Goal: Task Accomplishment & Management: Use online tool/utility

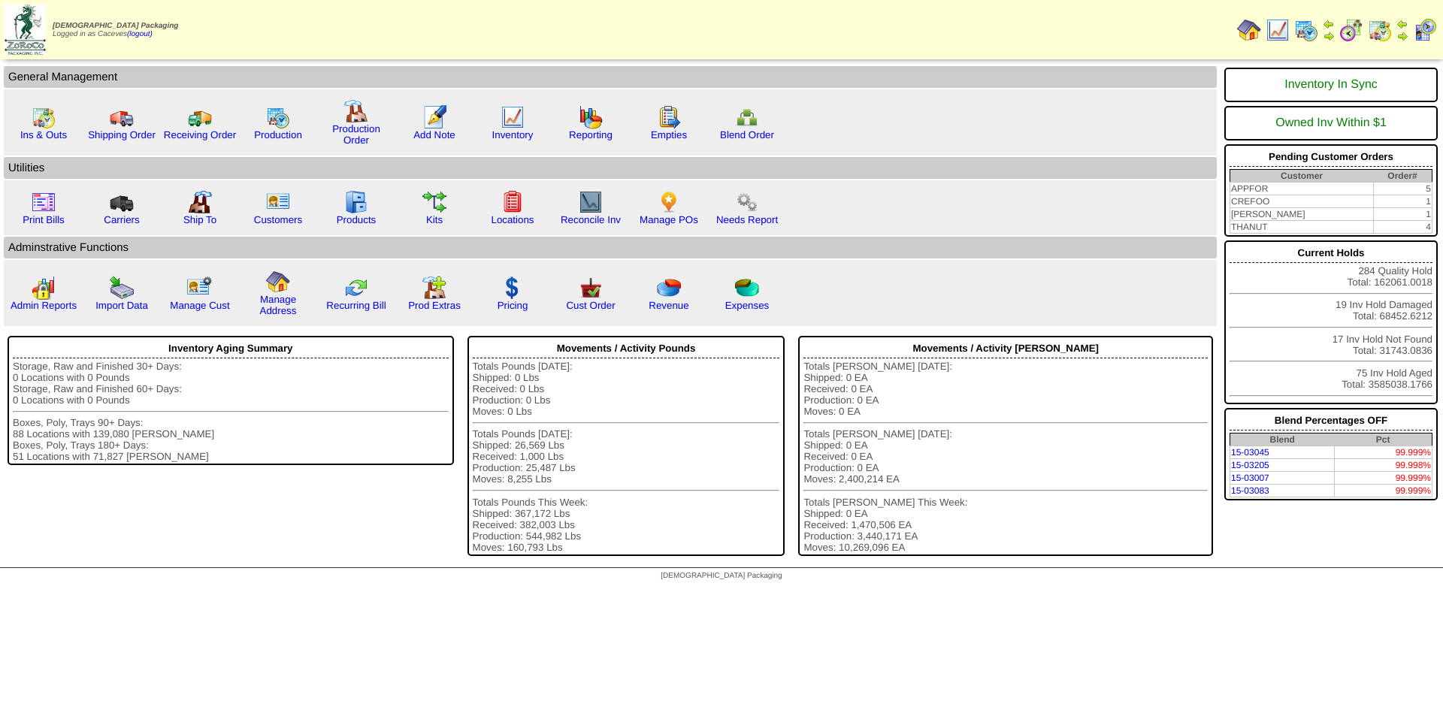
drag, startPoint x: 1320, startPoint y: 34, endPoint x: 1306, endPoint y: 38, distance: 14.3
click at [1306, 38] on table at bounding box center [1337, 30] width 206 height 30
click at [1306, 38] on img at bounding box center [1306, 30] width 24 height 24
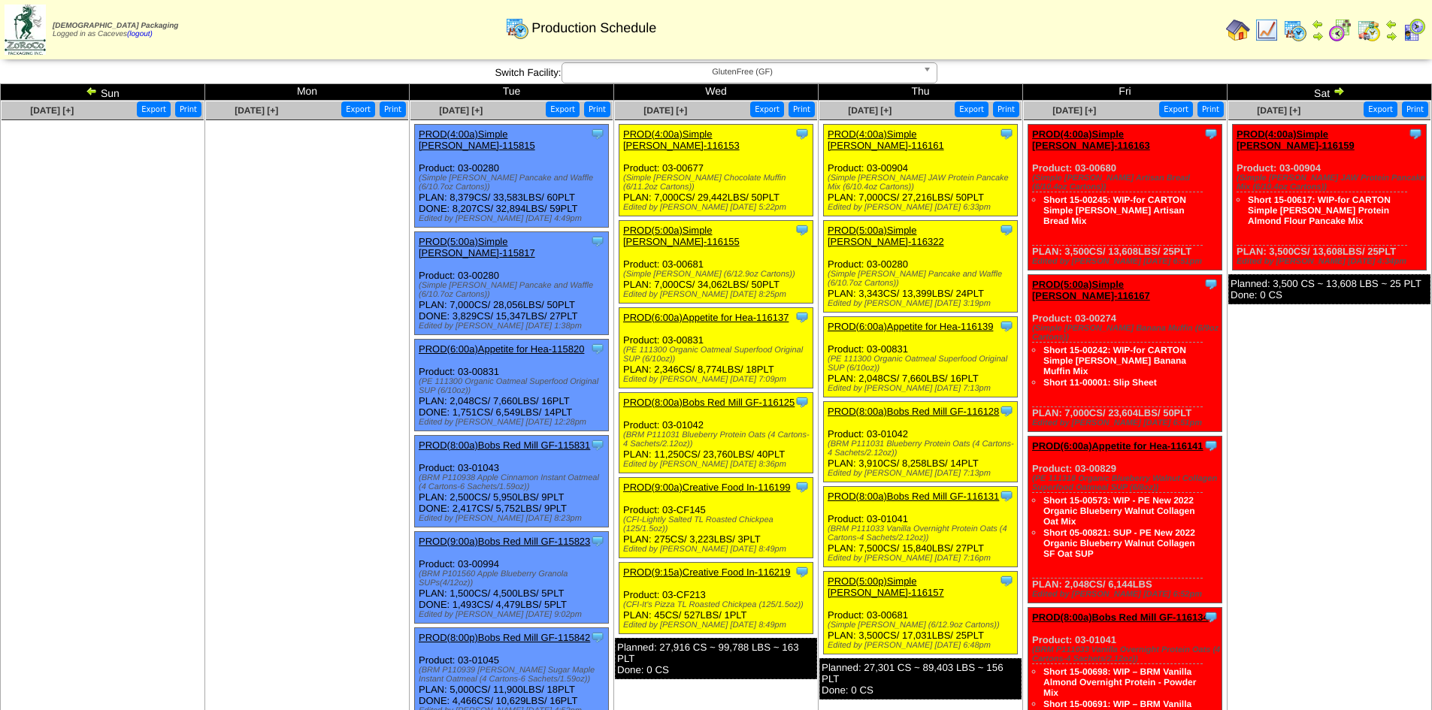
click at [718, 138] on link "PROD(4:00a)Simple [PERSON_NAME]-116153" at bounding box center [681, 140] width 117 height 23
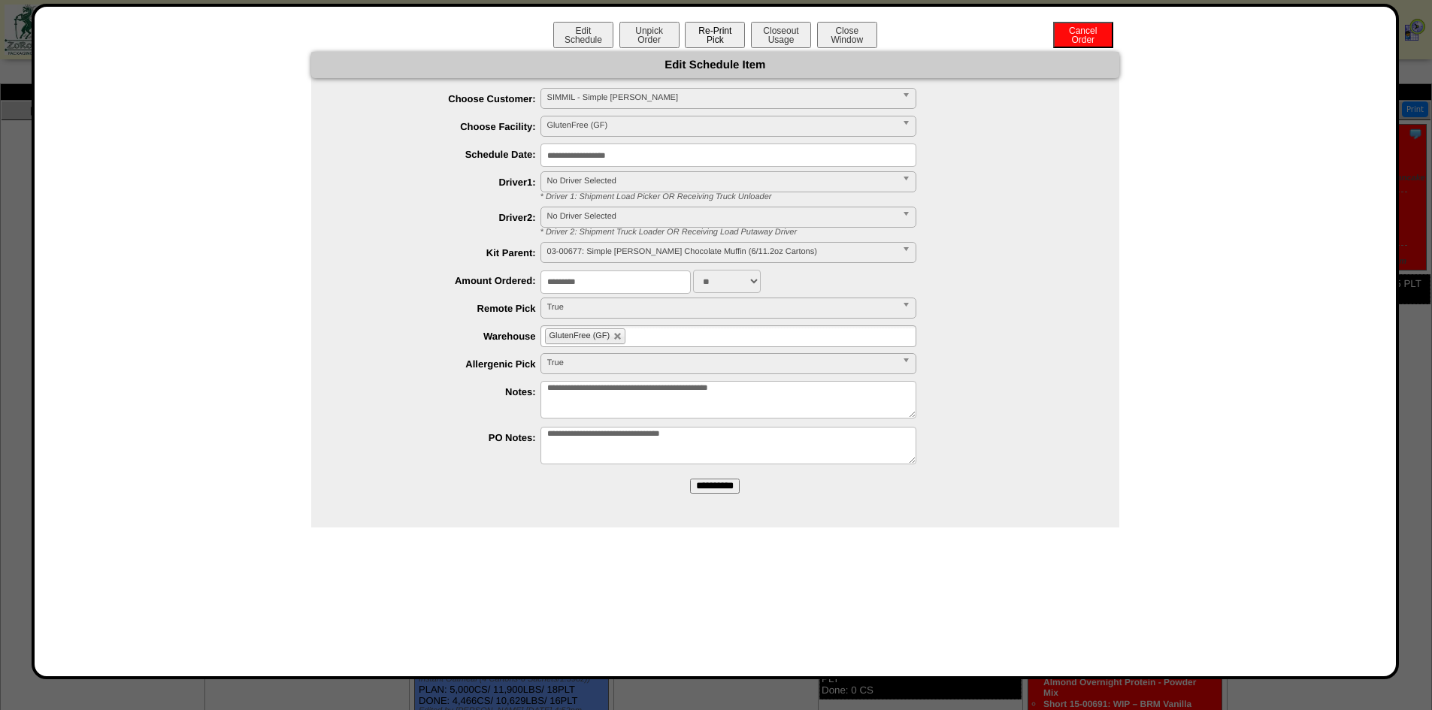
click at [722, 44] on button "Re-Print Pick" at bounding box center [715, 35] width 60 height 26
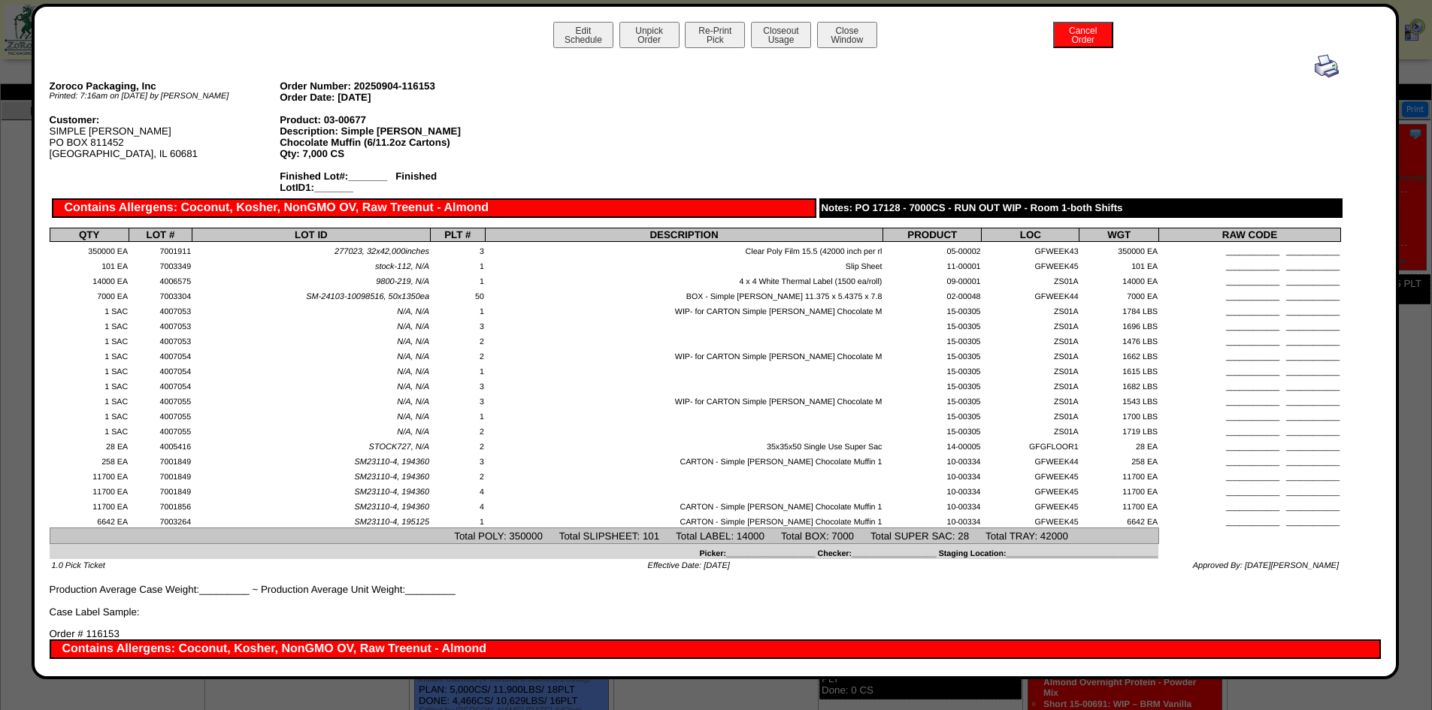
click at [1316, 78] on link at bounding box center [1327, 74] width 24 height 11
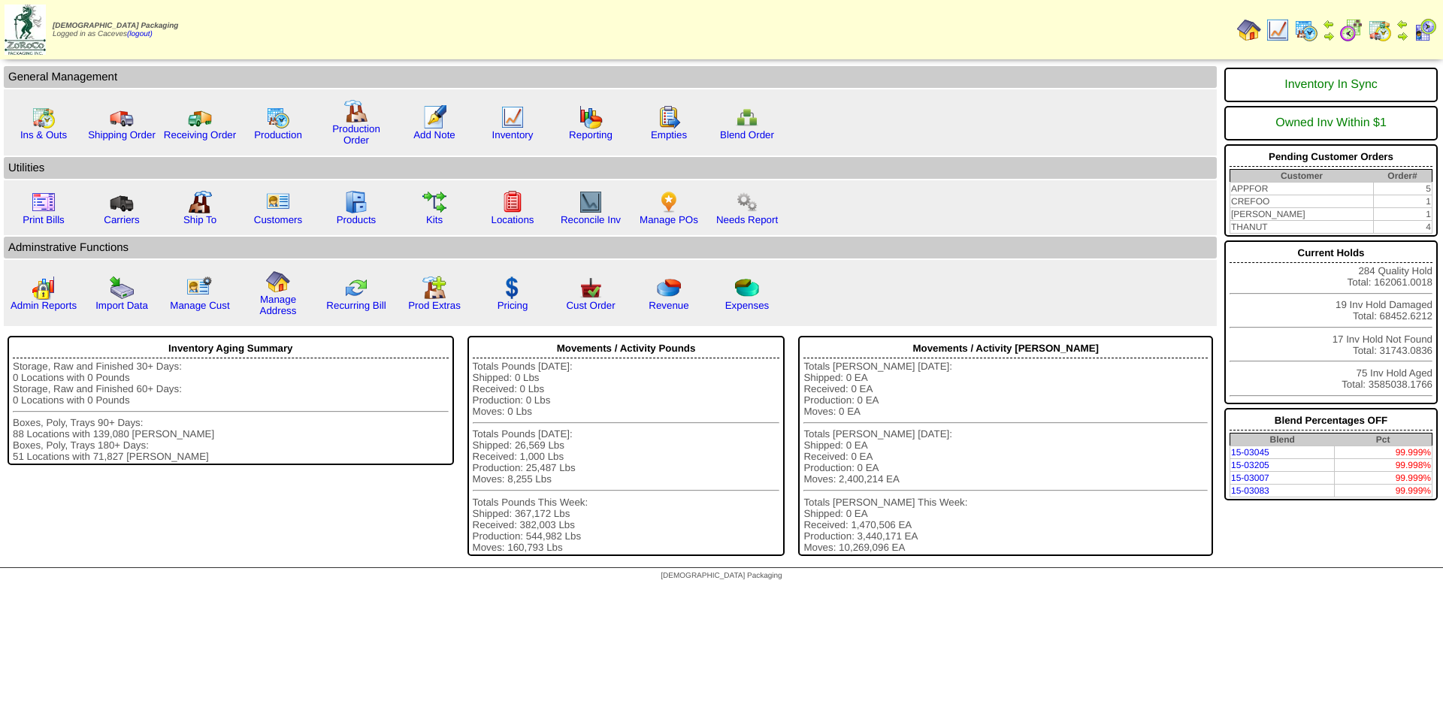
click at [1299, 33] on img at bounding box center [1306, 30] width 24 height 24
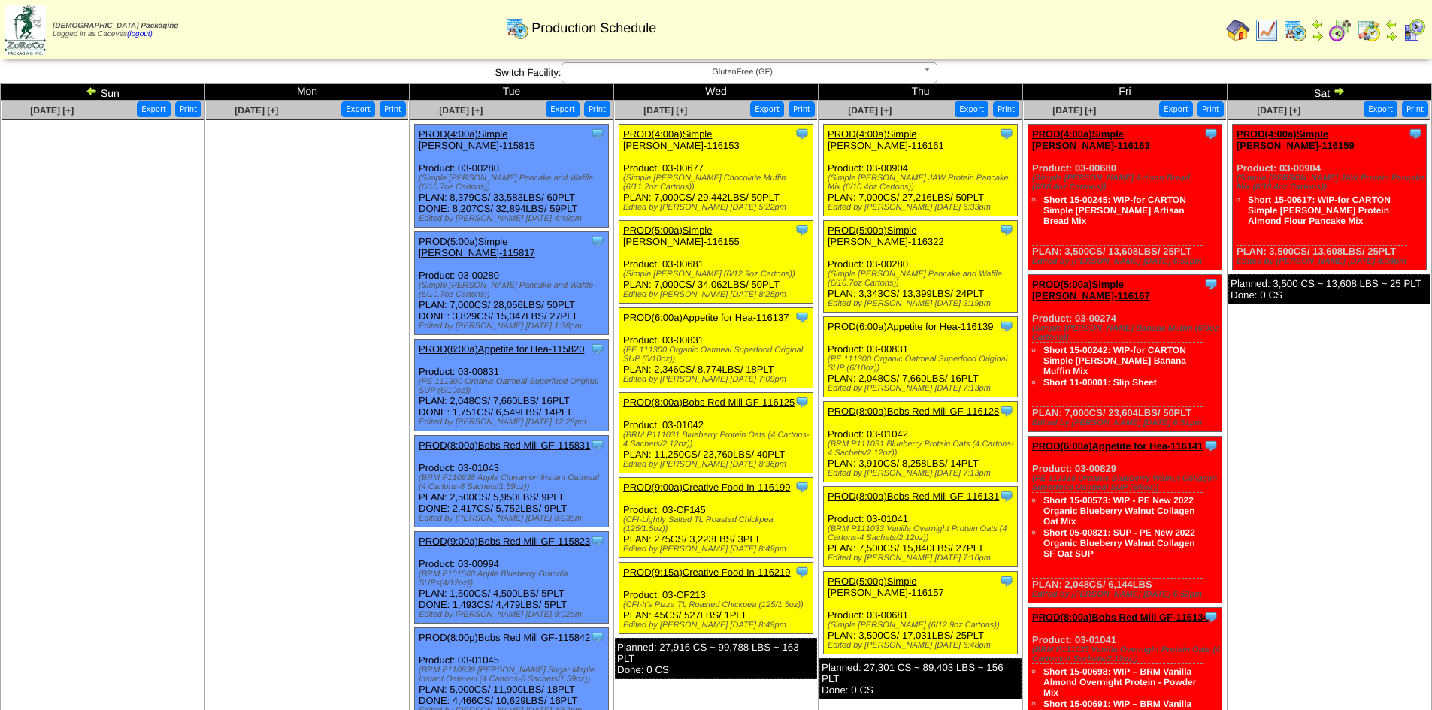
click at [740, 136] on link "PROD(4:00a)Simple [PERSON_NAME]-116153" at bounding box center [681, 140] width 117 height 23
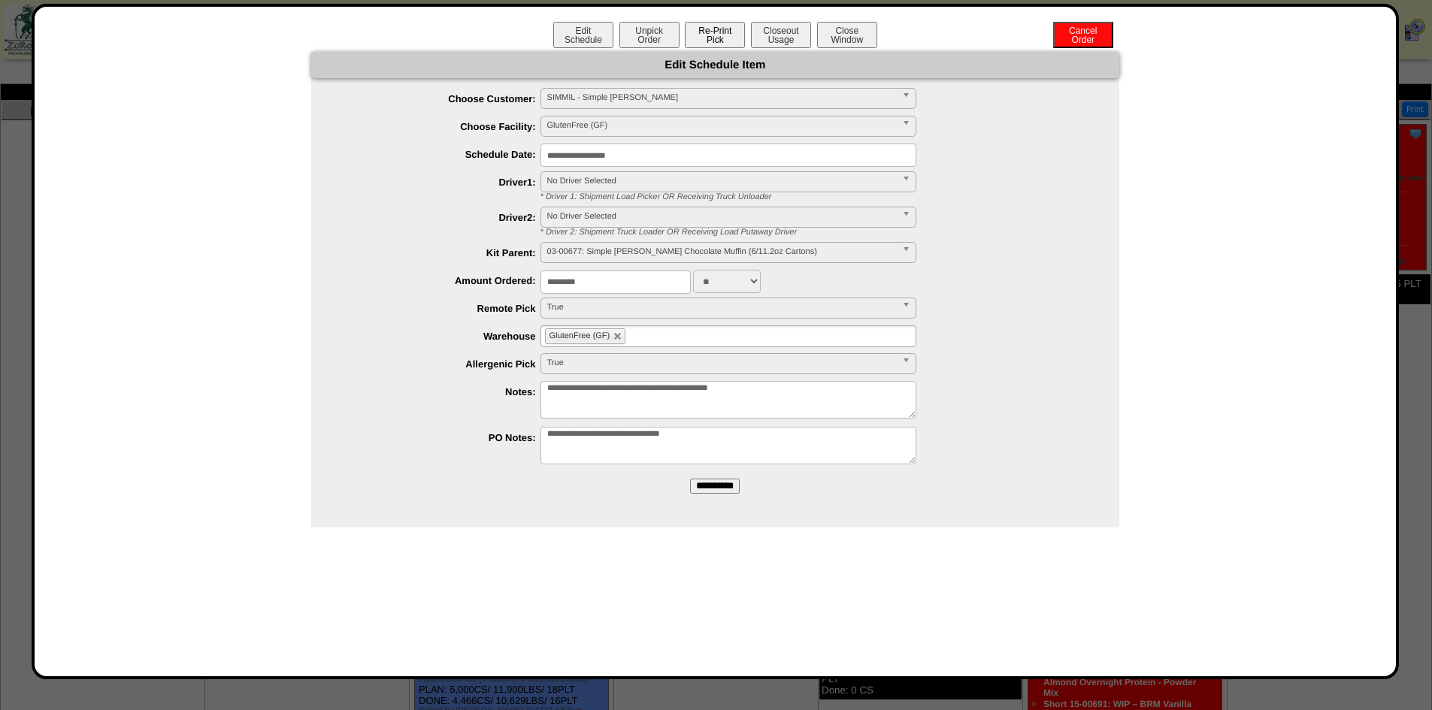
click at [707, 37] on button "Re-Print Pick" at bounding box center [715, 35] width 60 height 26
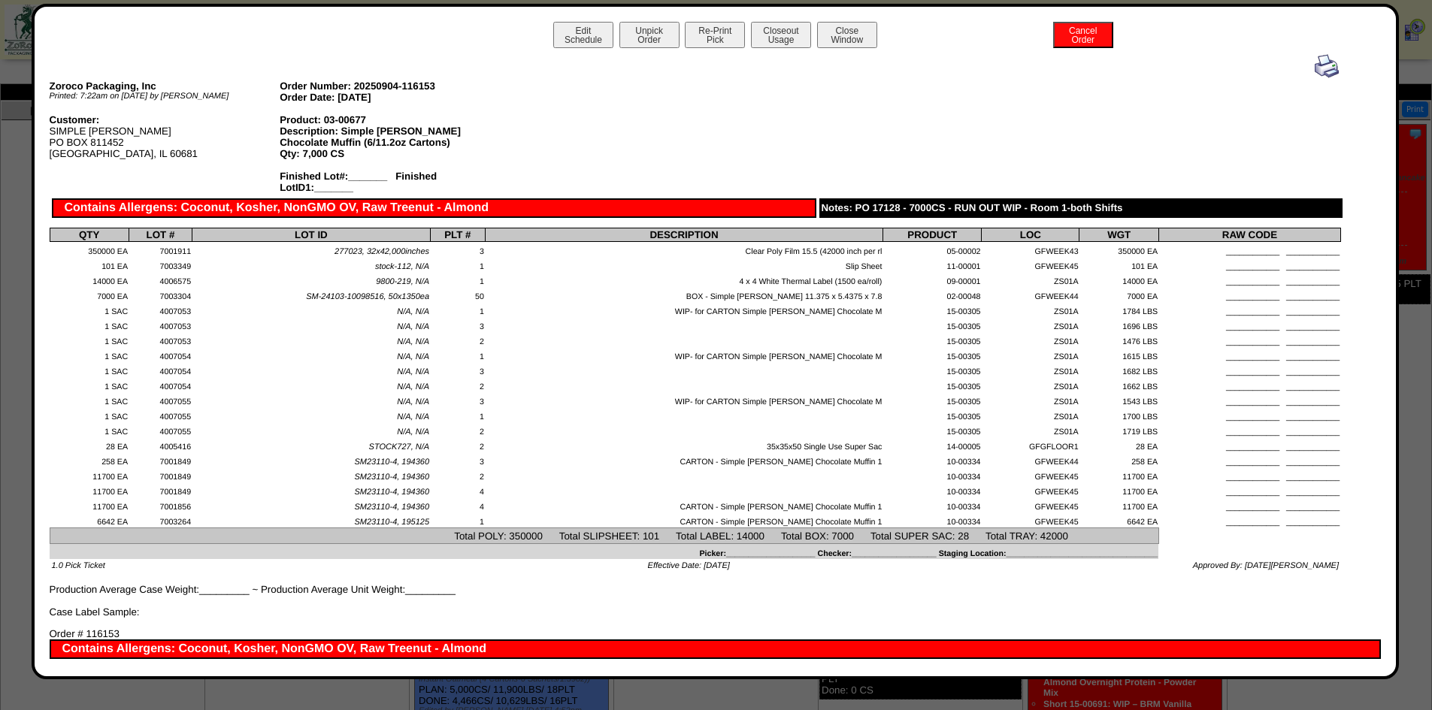
click at [1327, 58] on img at bounding box center [1327, 66] width 24 height 24
